Goal: Task Accomplishment & Management: Manage account settings

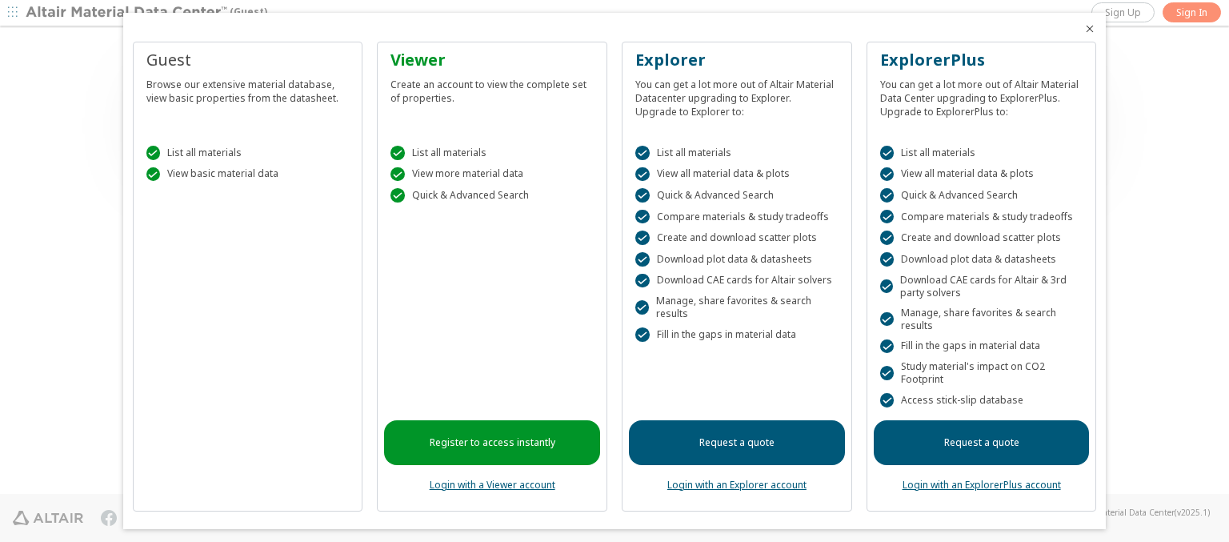
click at [1083, 29] on icon "Close" at bounding box center [1089, 28] width 13 height 13
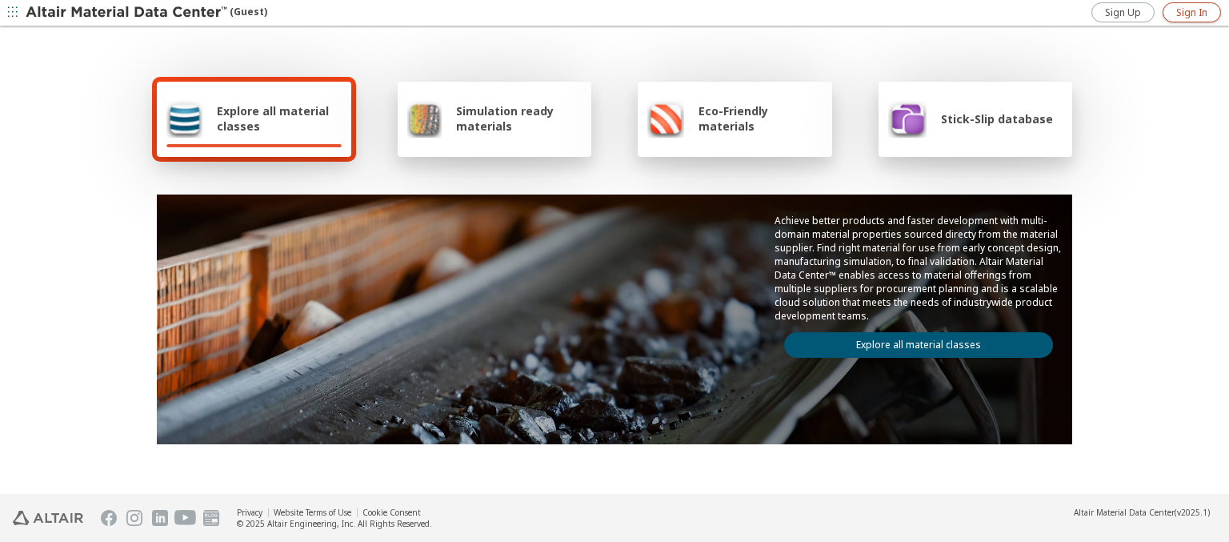
click at [1191, 12] on span "Sign In" at bounding box center [1191, 12] width 31 height 13
click at [127, 13] on img at bounding box center [128, 13] width 204 height 16
click at [273, 118] on span "Explore all material classes" at bounding box center [279, 118] width 125 height 30
click at [912, 341] on link "Explore all material classes" at bounding box center [918, 345] width 269 height 26
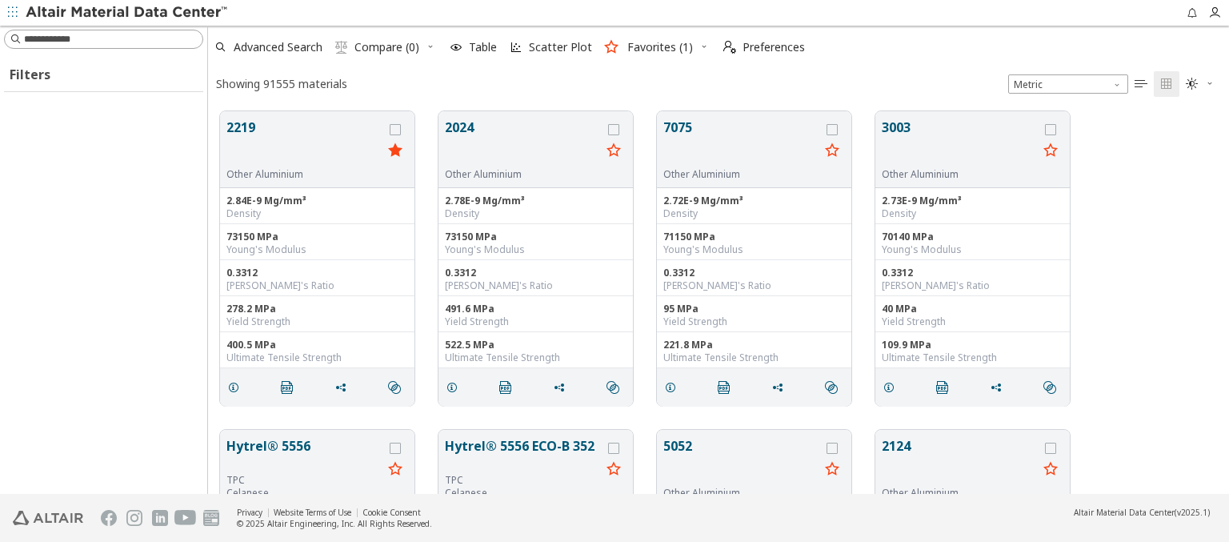
scroll to position [382, 1008]
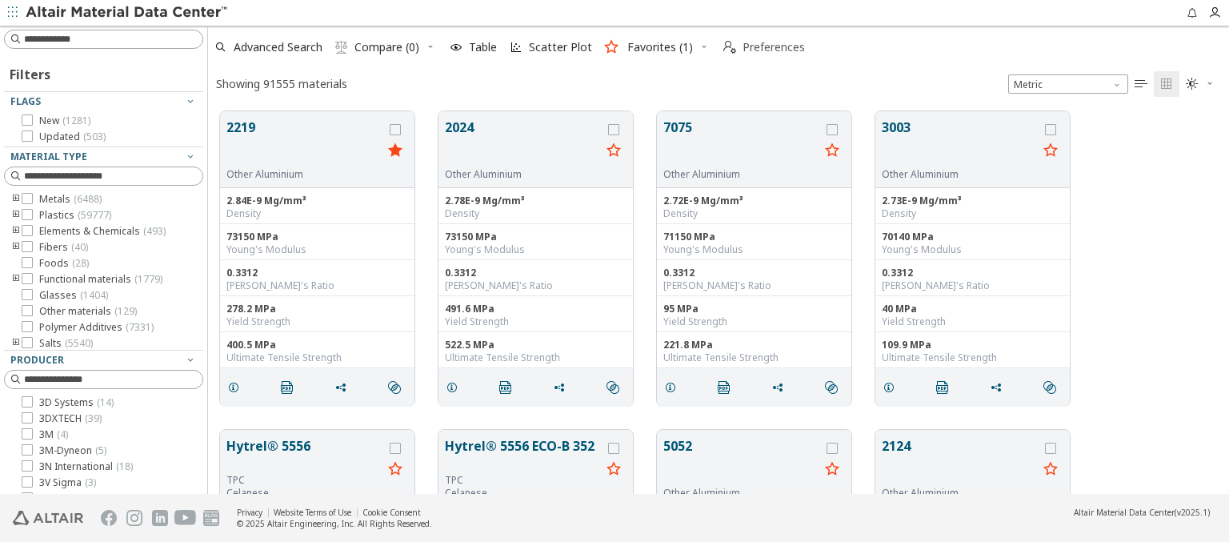
click at [759, 47] on span "Preferences" at bounding box center [773, 47] width 62 height 11
